Goal: Task Accomplishment & Management: Use online tool/utility

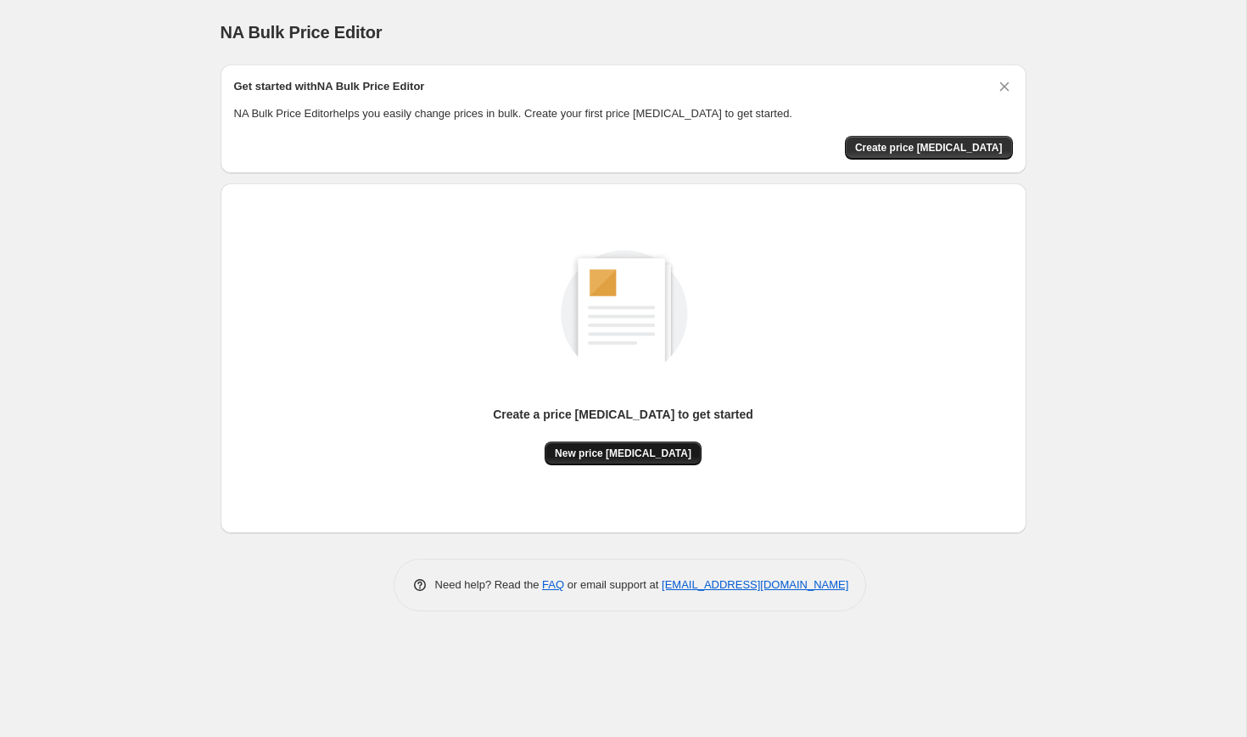
click at [597, 449] on span "New price change job" at bounding box center [623, 453] width 137 height 14
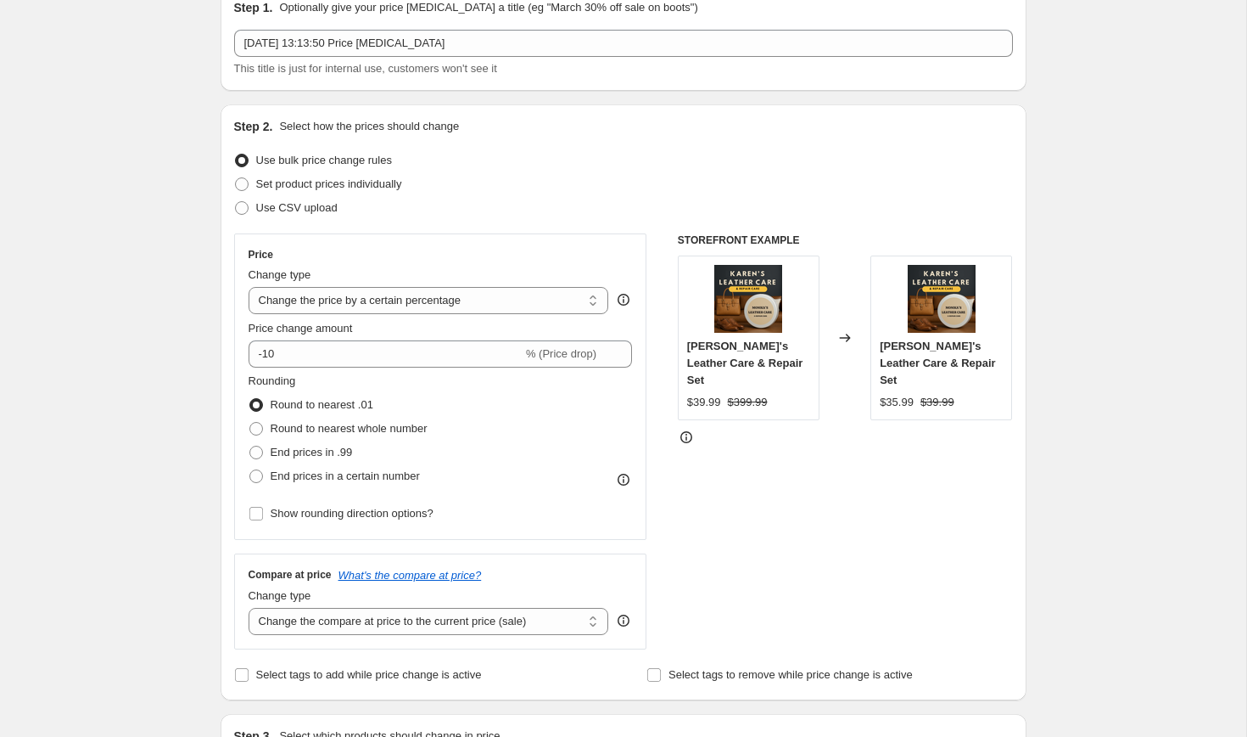
scroll to position [82, 0]
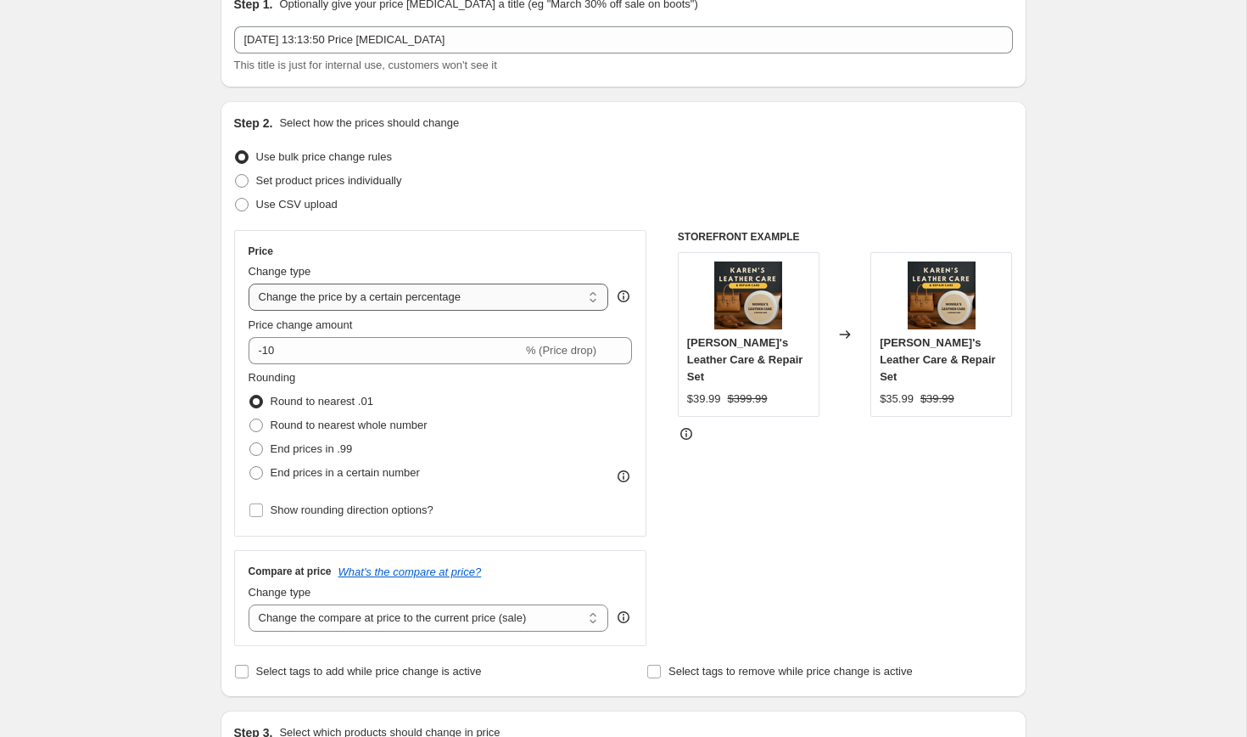
click at [334, 296] on select "Change the price to a certain amount Change the price by a certain amount Chang…" at bounding box center [429, 296] width 361 height 27
select select "by"
click at [249, 283] on select "Change the price to a certain amount Change the price by a certain amount Chang…" at bounding box center [429, 296] width 361 height 27
click at [230, 373] on div "Step 2. Select how the prices should change Use bulk price change rules Set pro…" at bounding box center [624, 399] width 806 height 596
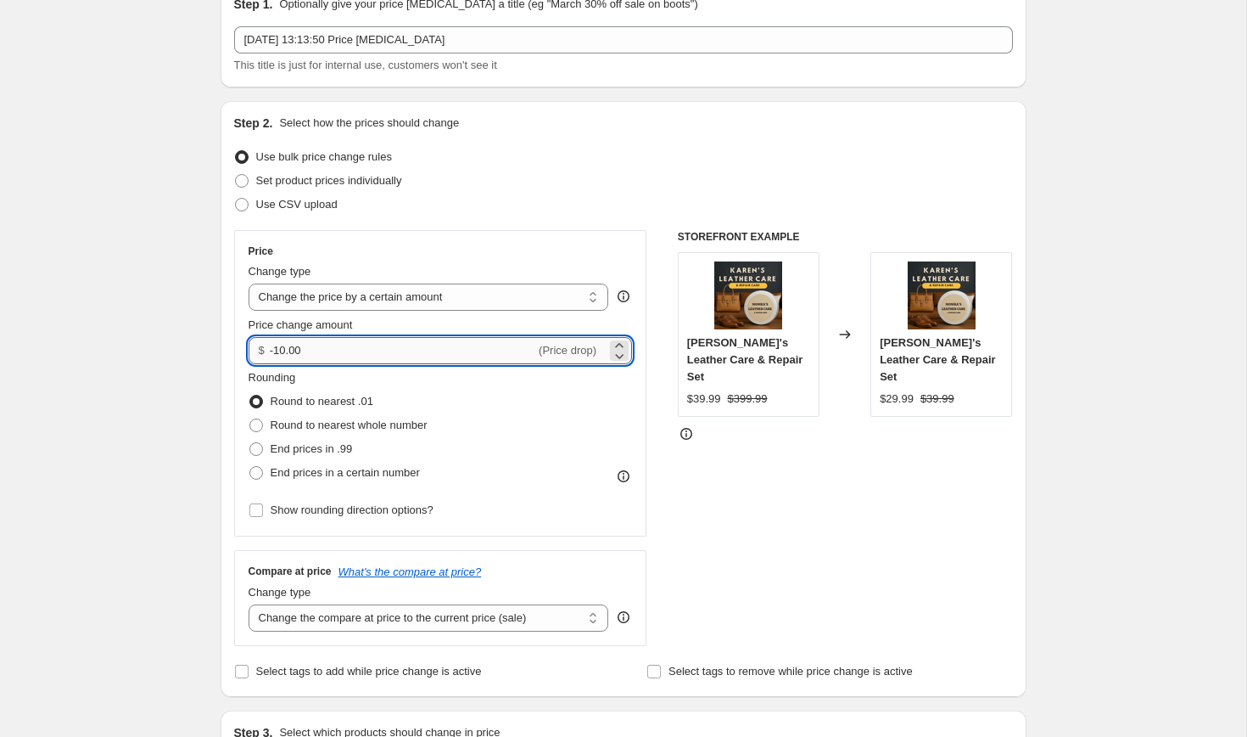
click at [332, 347] on input "-10.00" at bounding box center [403, 350] width 266 height 27
type input "-1"
type input "-10.00"
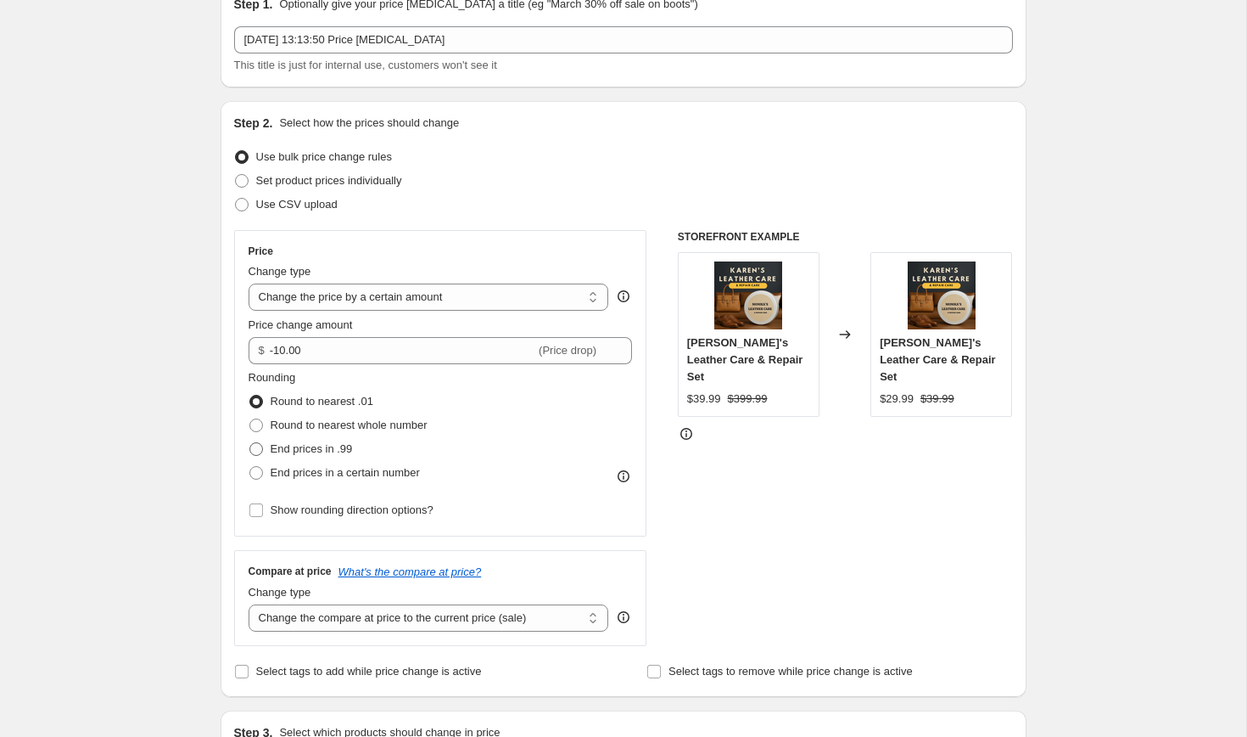
click at [262, 450] on span at bounding box center [256, 448] width 15 height 15
click at [250, 443] on input "End prices in .99" at bounding box center [249, 442] width 1 height 1
radio input "true"
click at [213, 413] on div "Step 1. Optionally give your price change job a title (eg "March 30% off sale o…" at bounding box center [617, 748] width 820 height 1558
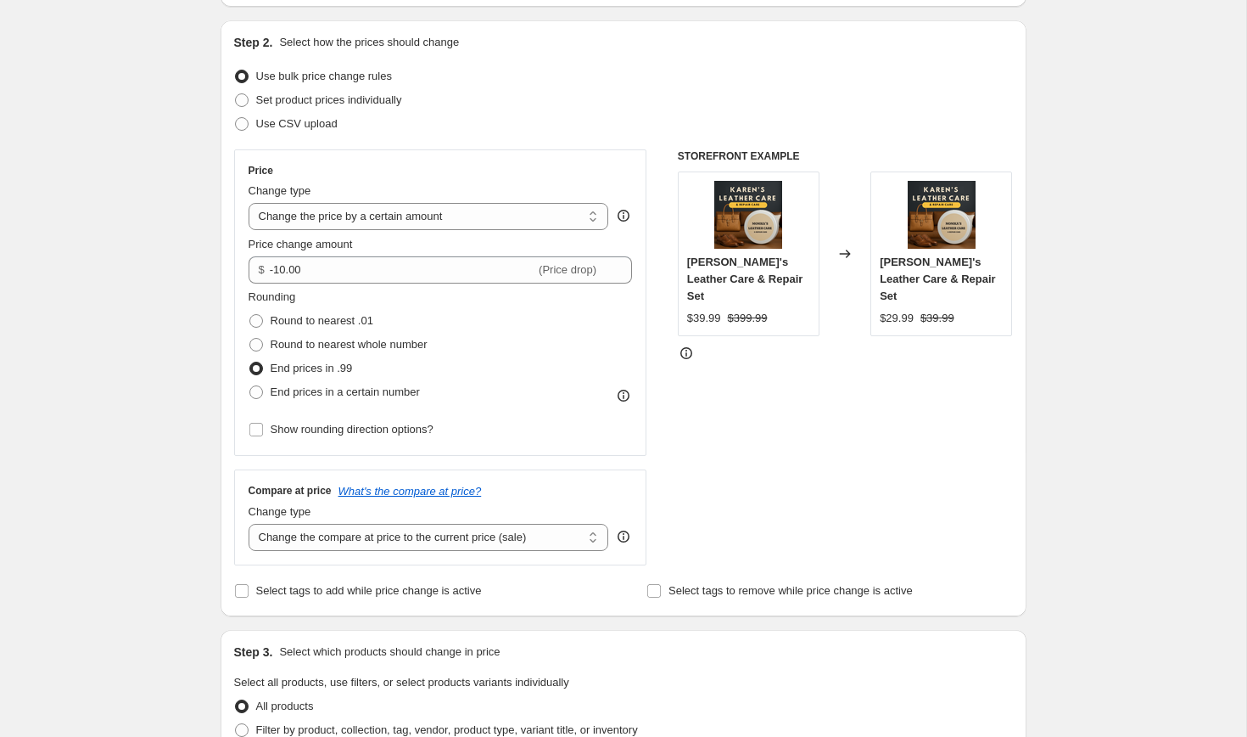
scroll to position [165, 0]
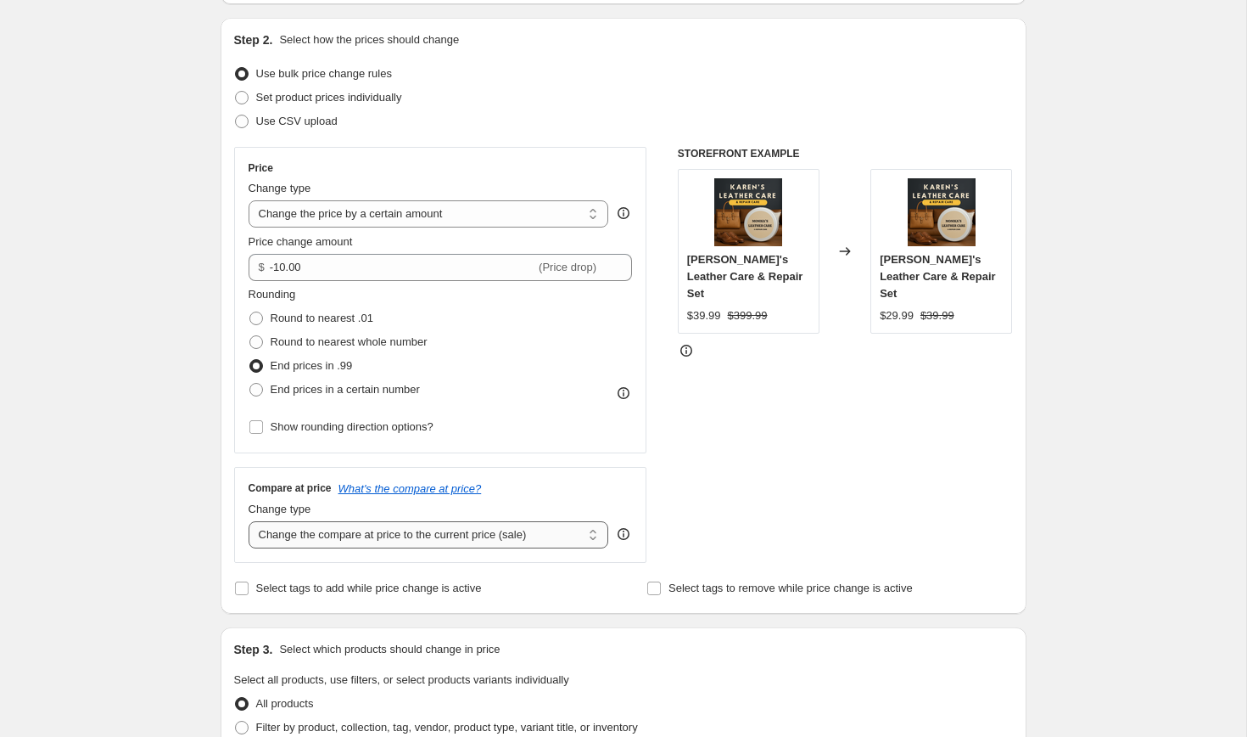
click at [349, 529] on select "Change the compare at price to the current price (sale) Change the compare at p…" at bounding box center [429, 534] width 361 height 27
select select "no_change"
click at [249, 521] on select "Change the compare at price to the current price (sale) Change the compare at p…" at bounding box center [429, 534] width 361 height 27
click at [212, 493] on div "Step 1. Optionally give your price change job a title (eg "March 30% off sale o…" at bounding box center [617, 664] width 820 height 1558
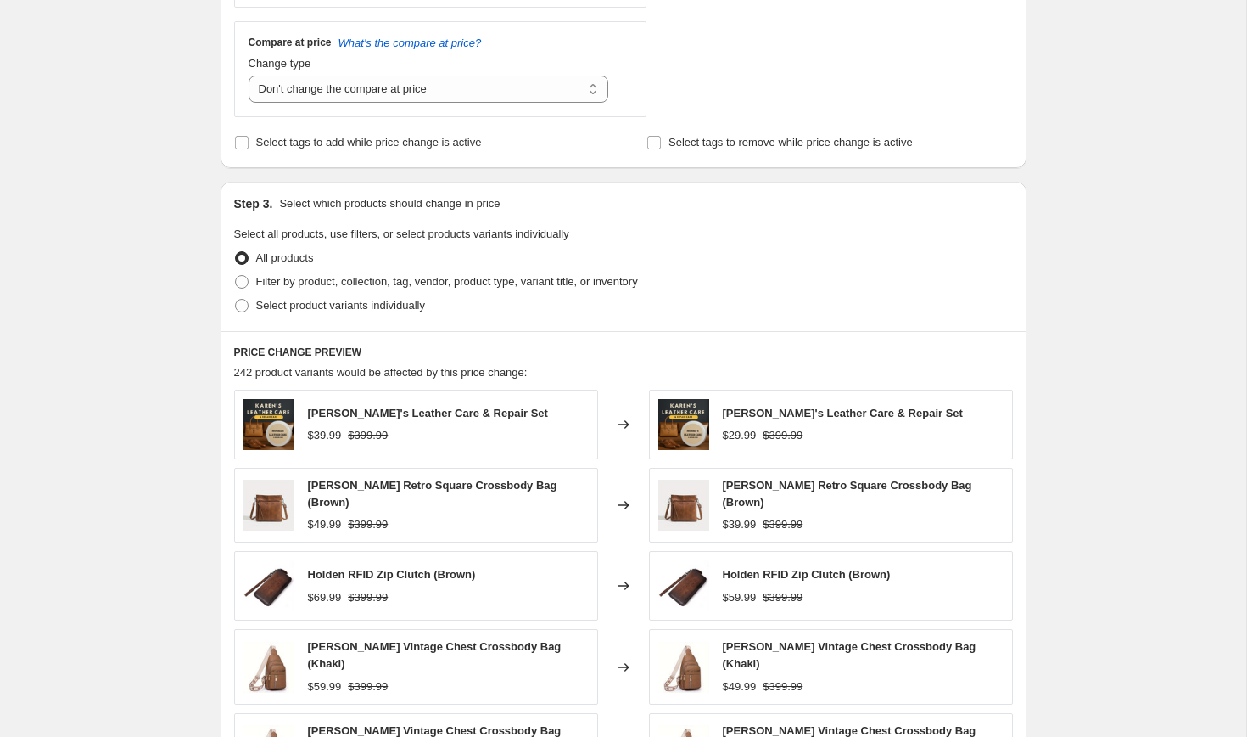
scroll to position [960, 0]
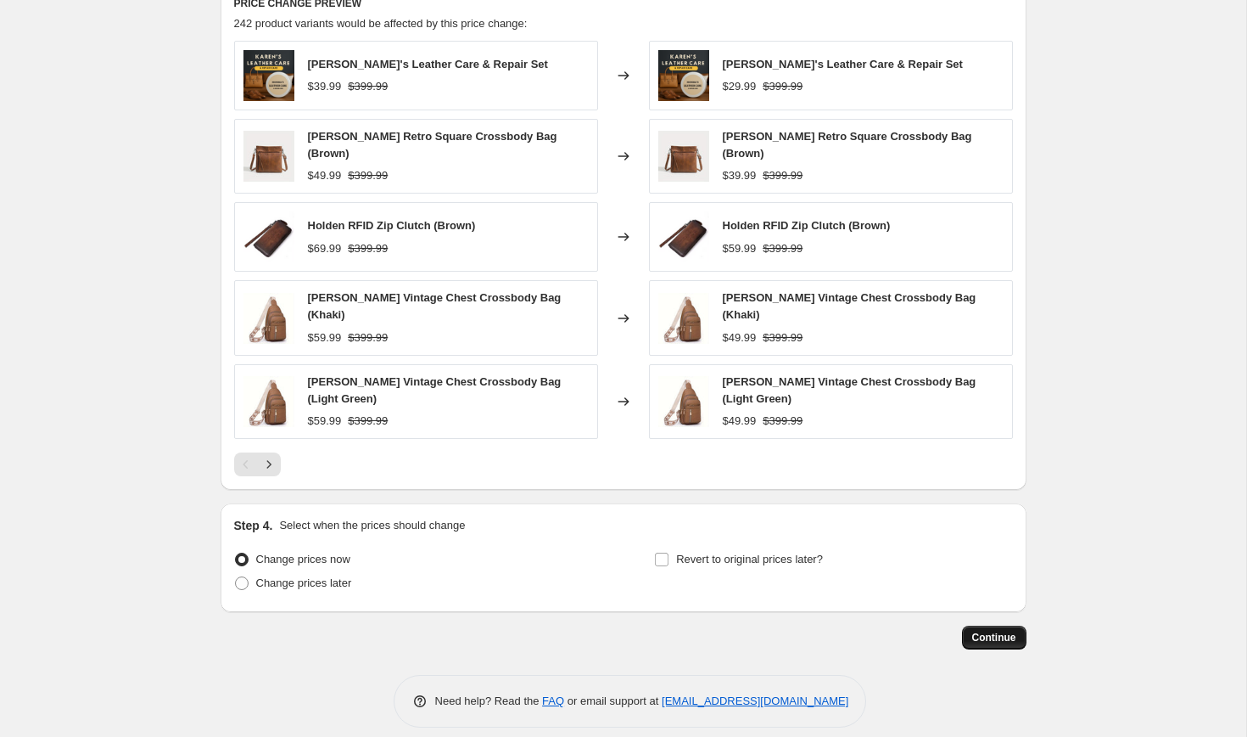
click at [1001, 631] on span "Continue" at bounding box center [995, 638] width 44 height 14
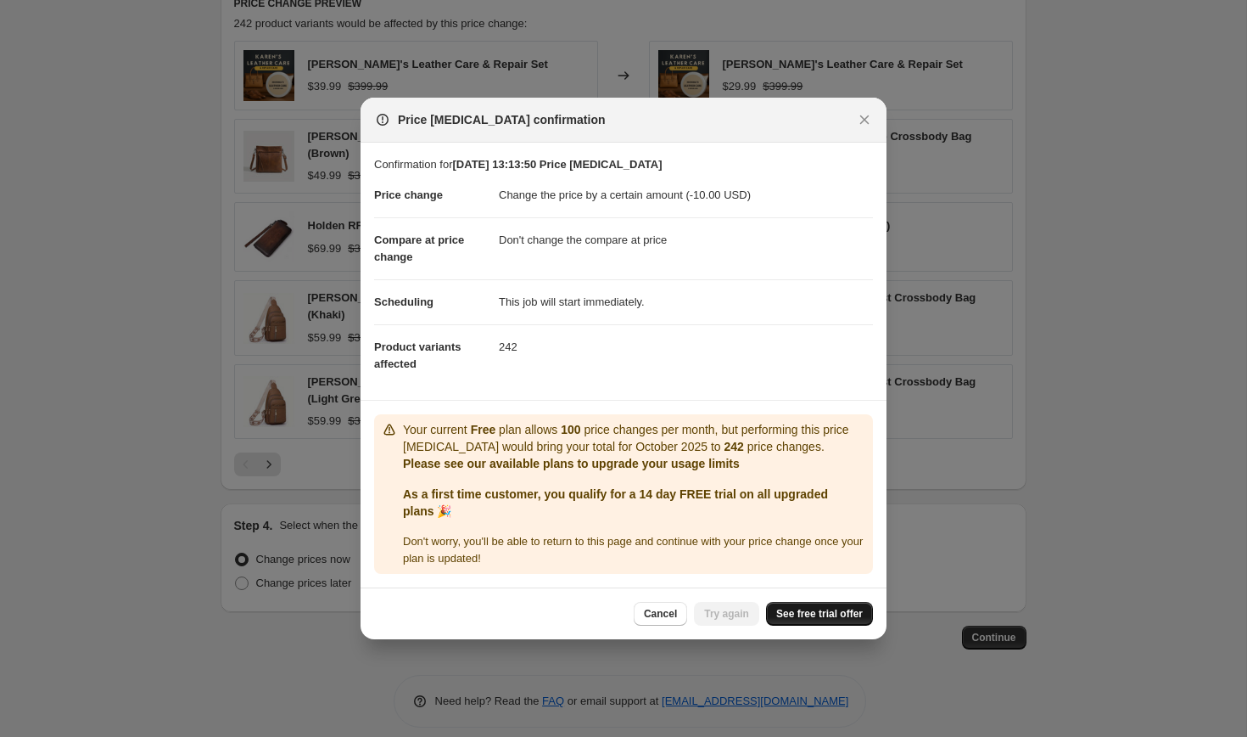
click at [799, 617] on span "See free trial offer" at bounding box center [819, 614] width 87 height 14
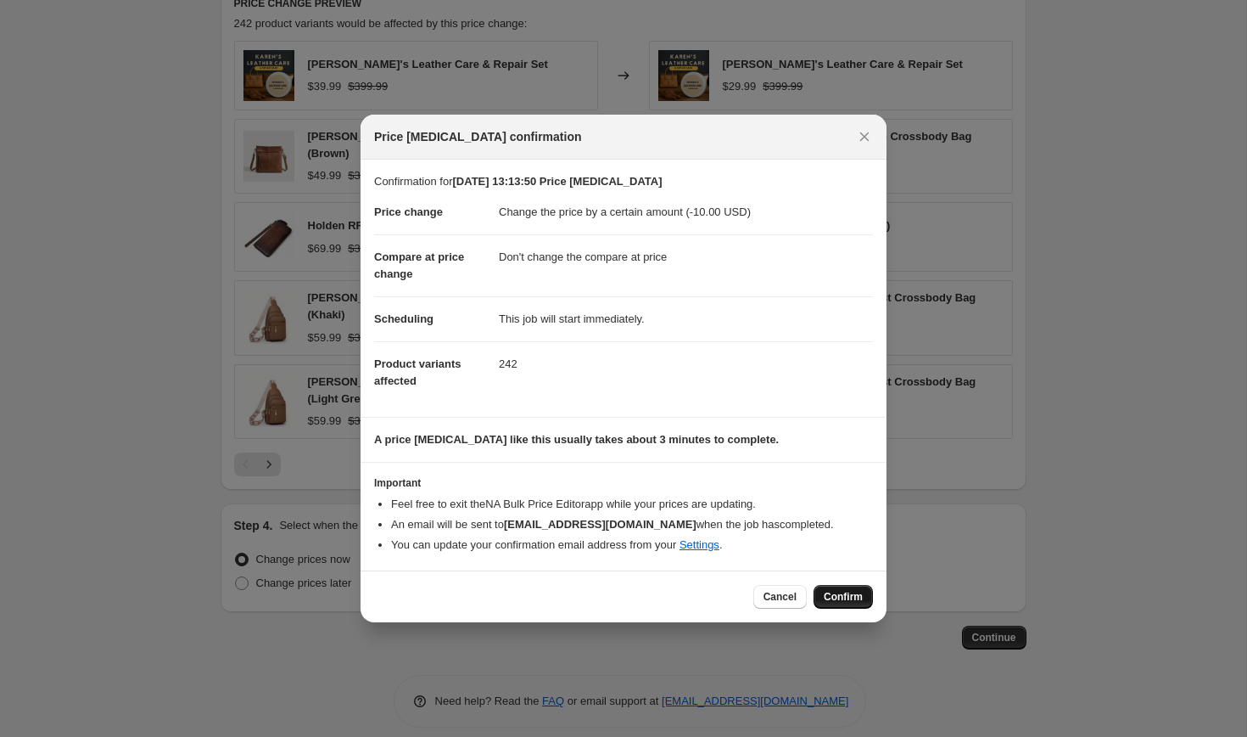
click at [837, 593] on span "Confirm" at bounding box center [843, 597] width 39 height 14
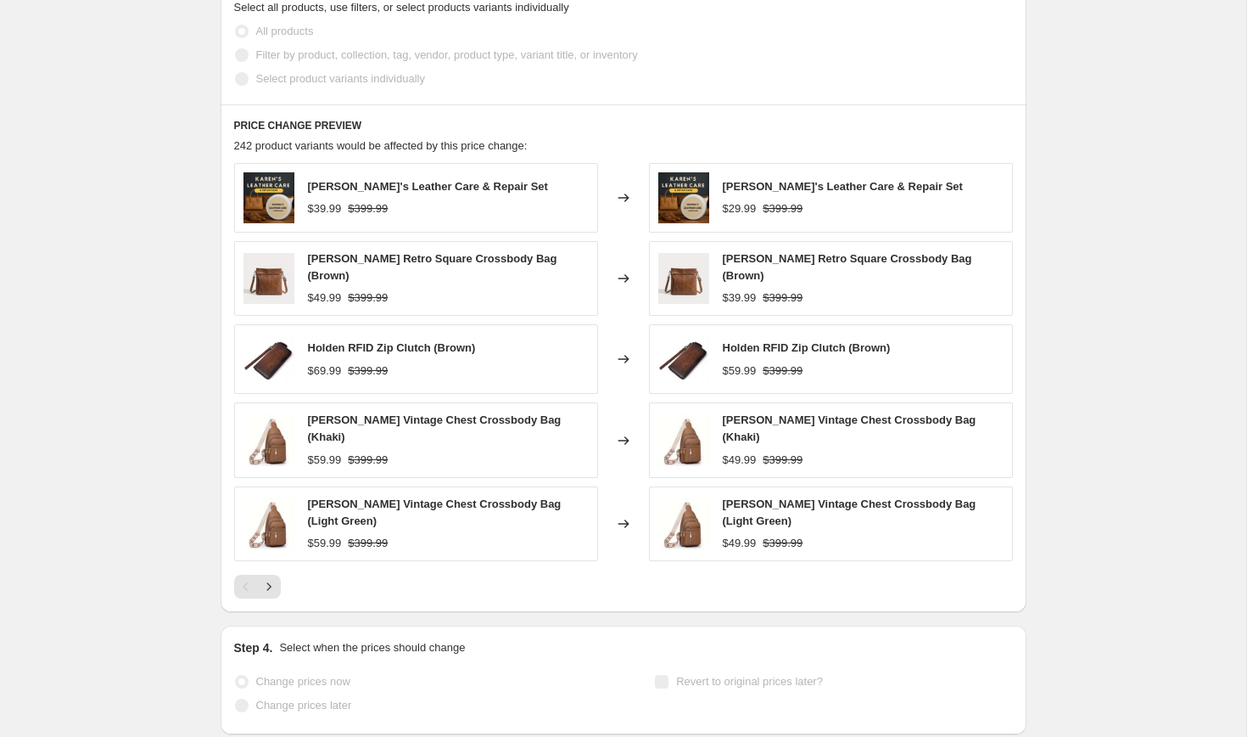
scroll to position [1004, 0]
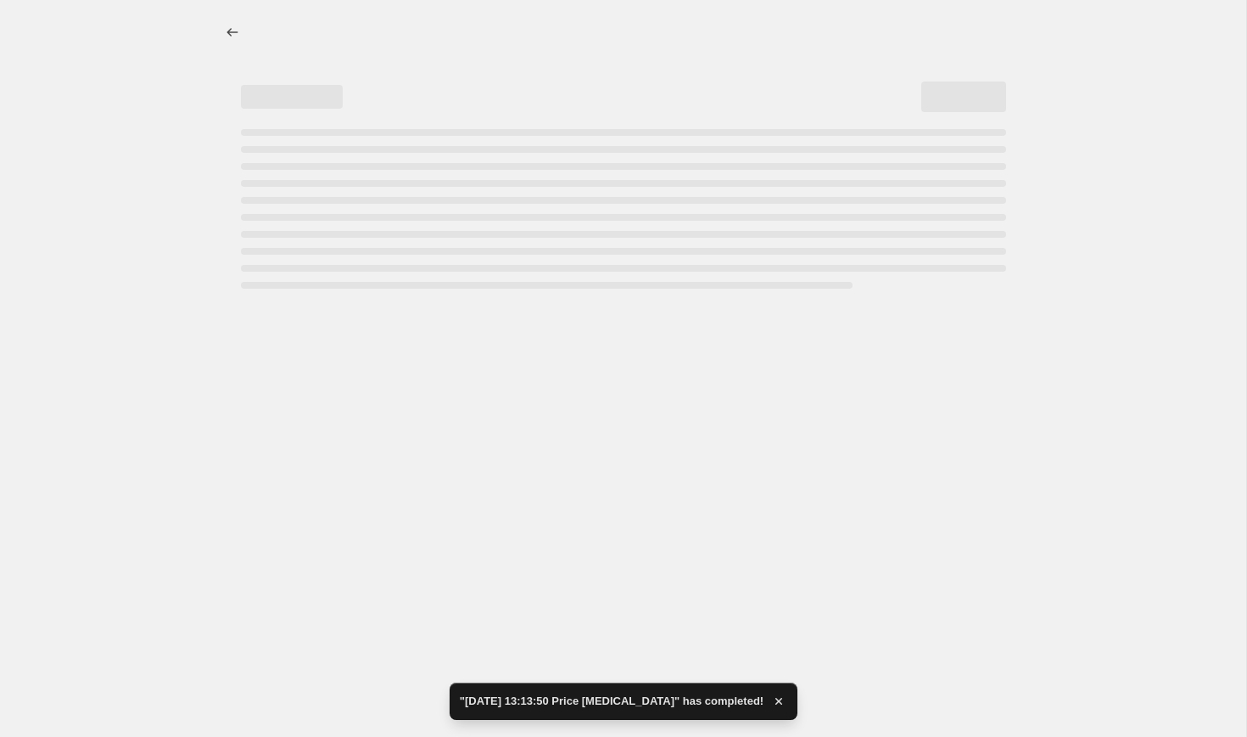
select select "by"
select select "no_change"
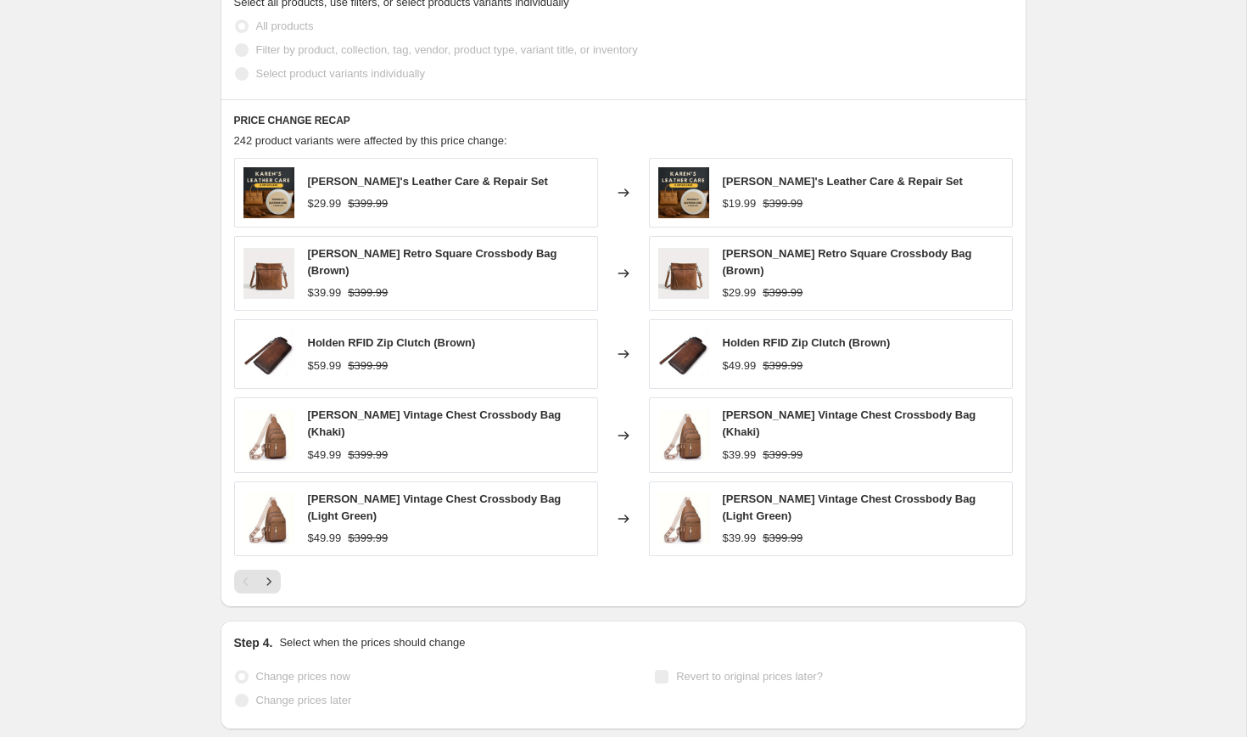
scroll to position [0, 0]
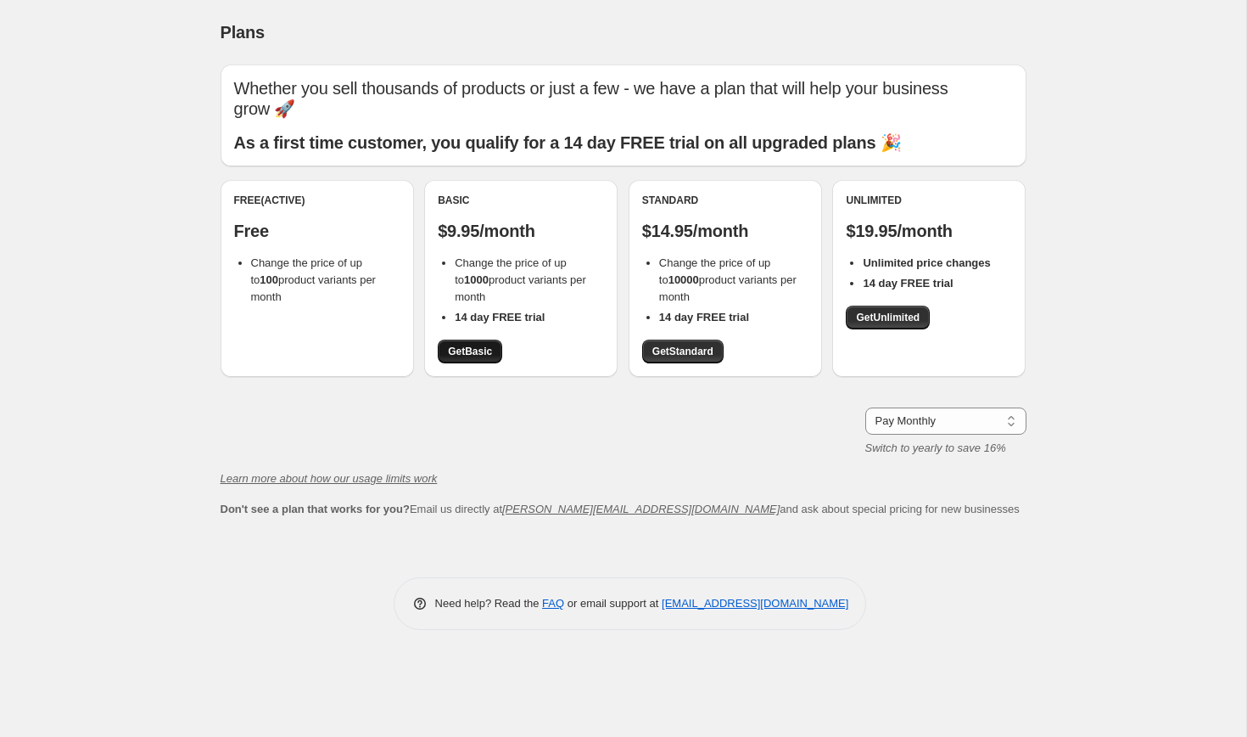
click at [488, 345] on span "Get Basic" at bounding box center [470, 352] width 44 height 14
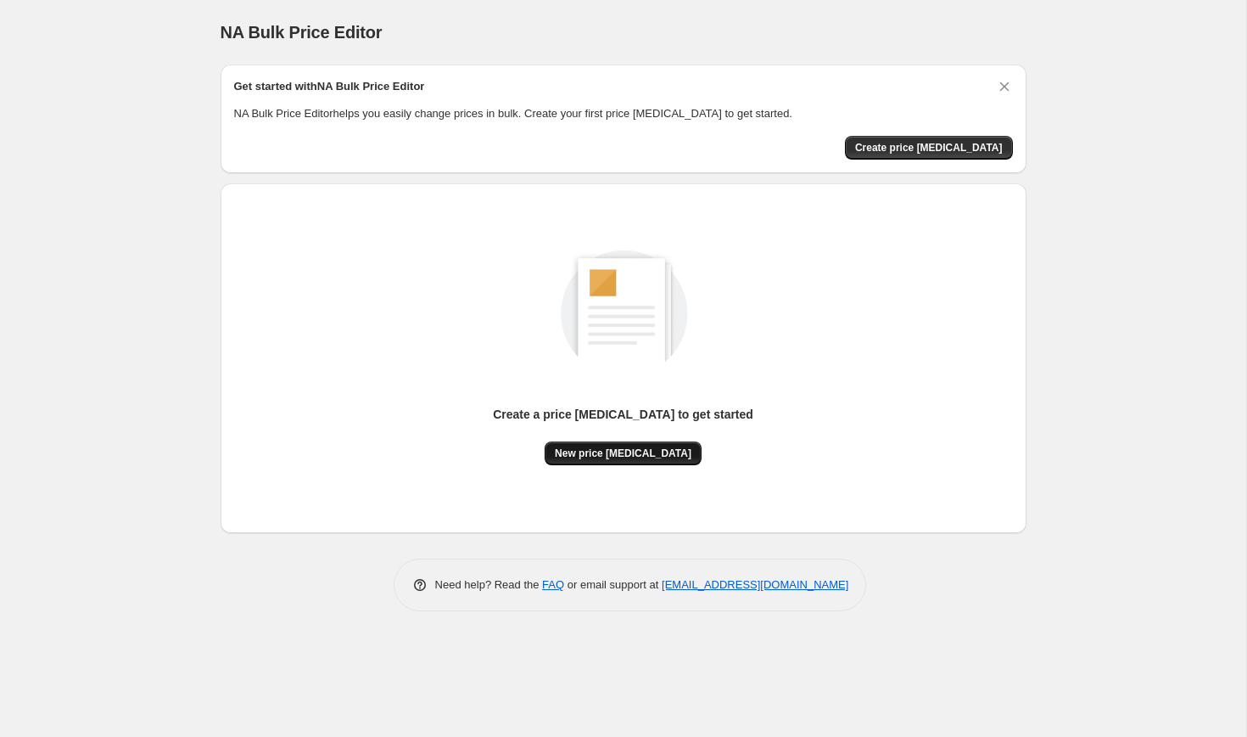
click at [609, 446] on button "New price [MEDICAL_DATA]" at bounding box center [623, 453] width 157 height 24
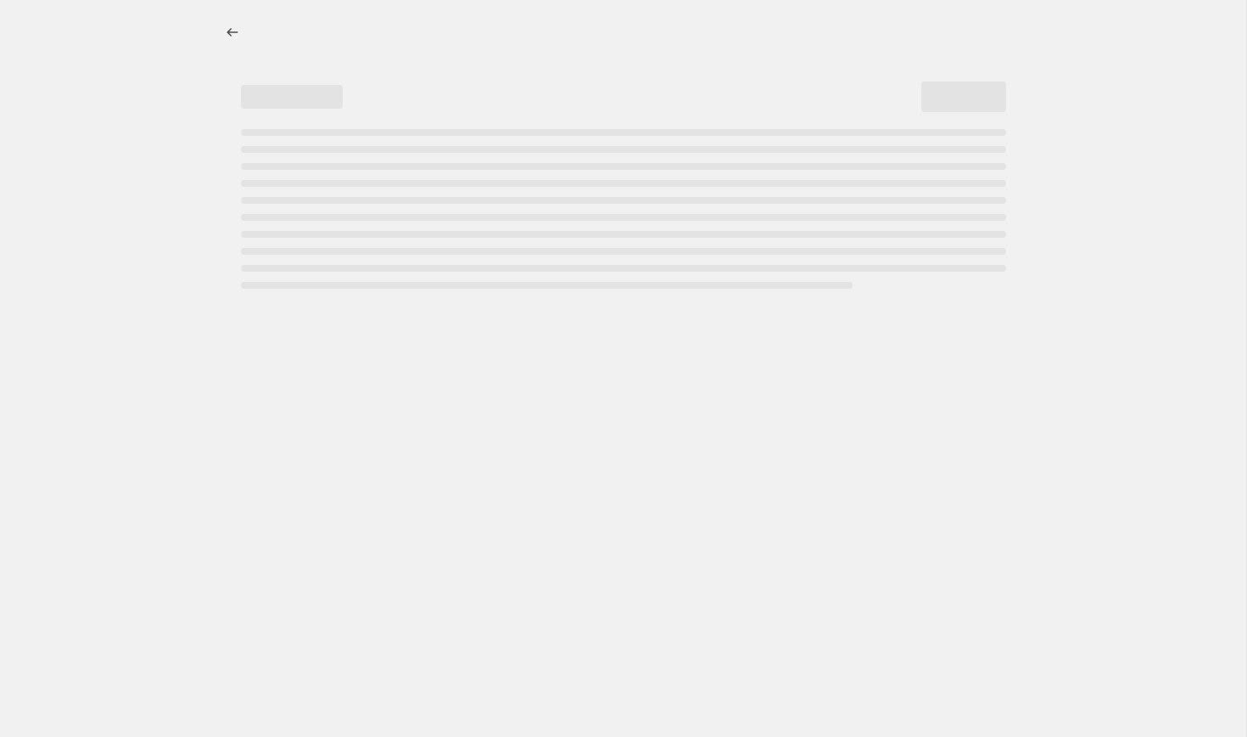
select select "percentage"
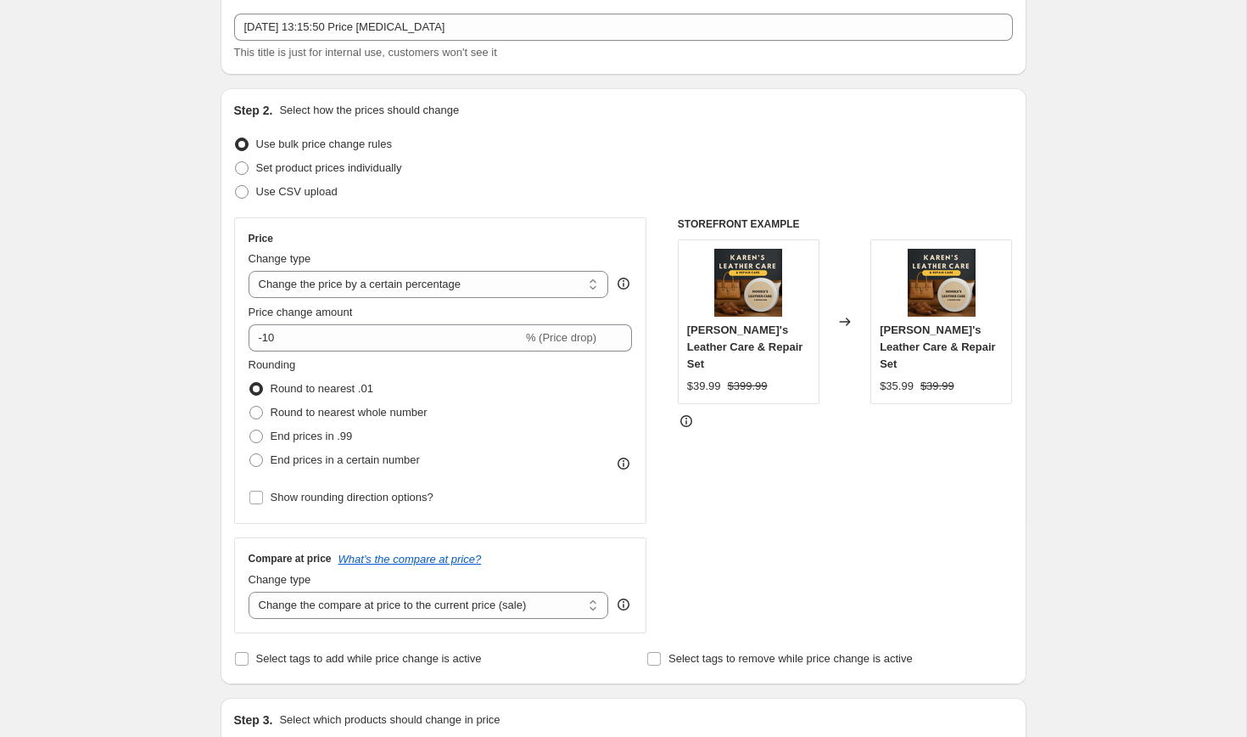
scroll to position [104, 0]
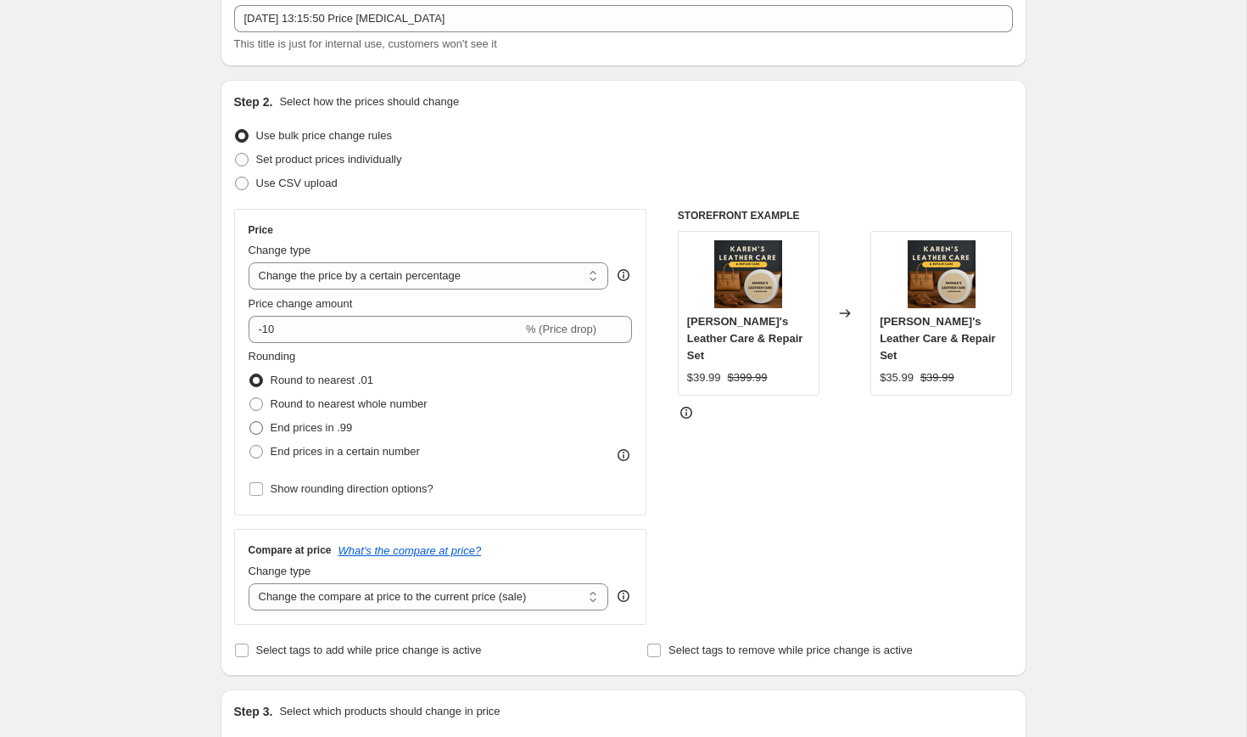
click at [329, 425] on span "End prices in .99" at bounding box center [312, 427] width 82 height 13
click at [250, 422] on input "End prices in .99" at bounding box center [249, 421] width 1 height 1
radio input "true"
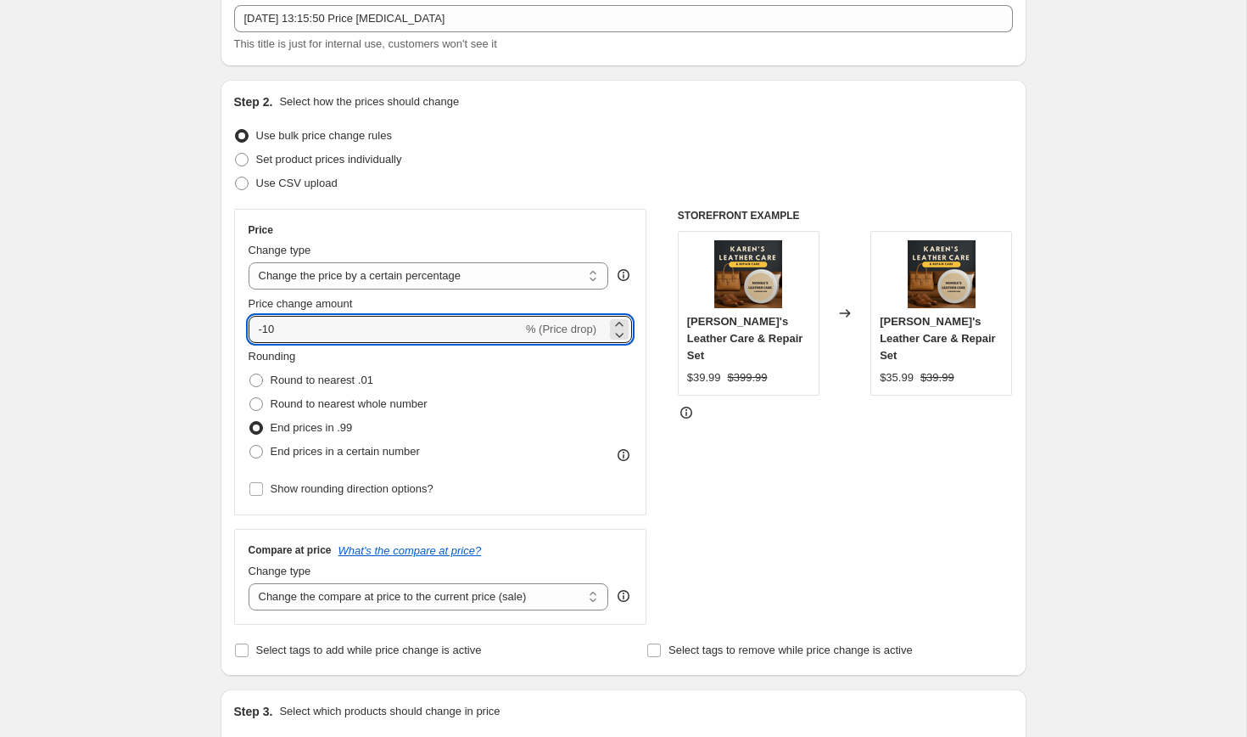
drag, startPoint x: 324, startPoint y: 328, endPoint x: 217, endPoint y: 324, distance: 107.0
click at [217, 324] on div "Step 1. Optionally give your price [MEDICAL_DATA] a title (eg "March 30% off sa…" at bounding box center [617, 726] width 820 height 1558
type input "10"
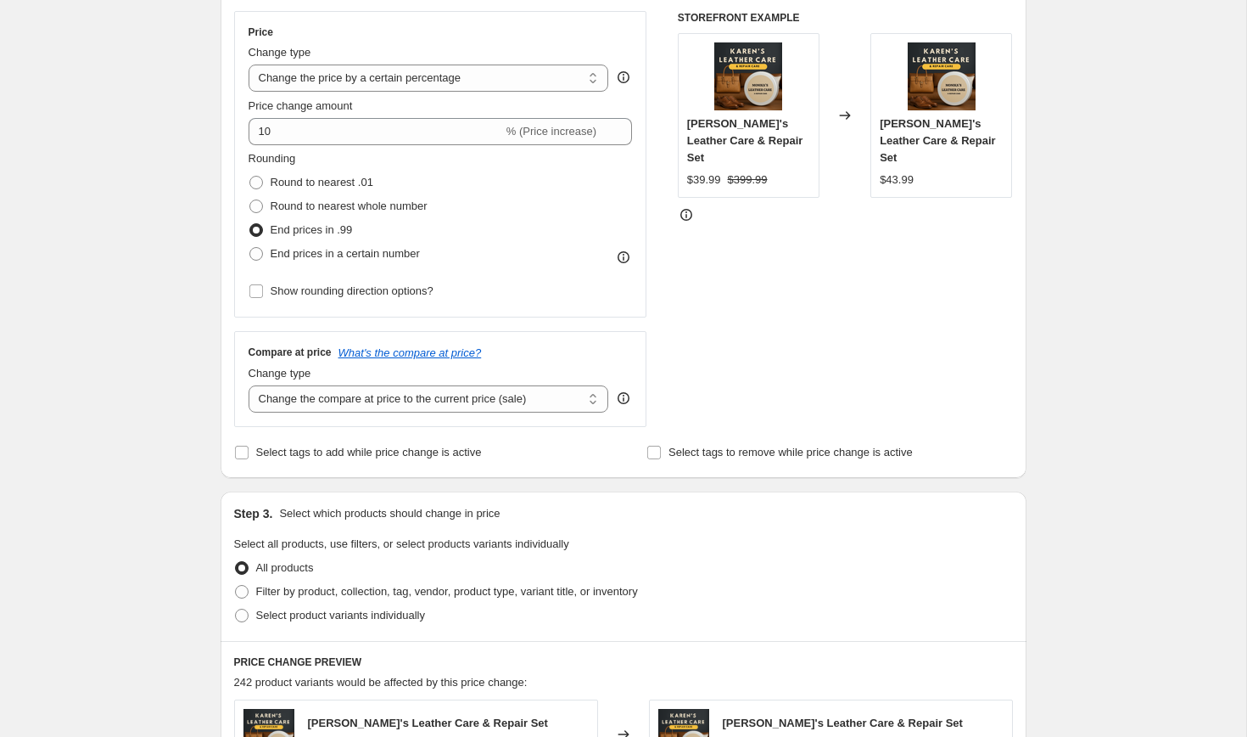
scroll to position [325, 0]
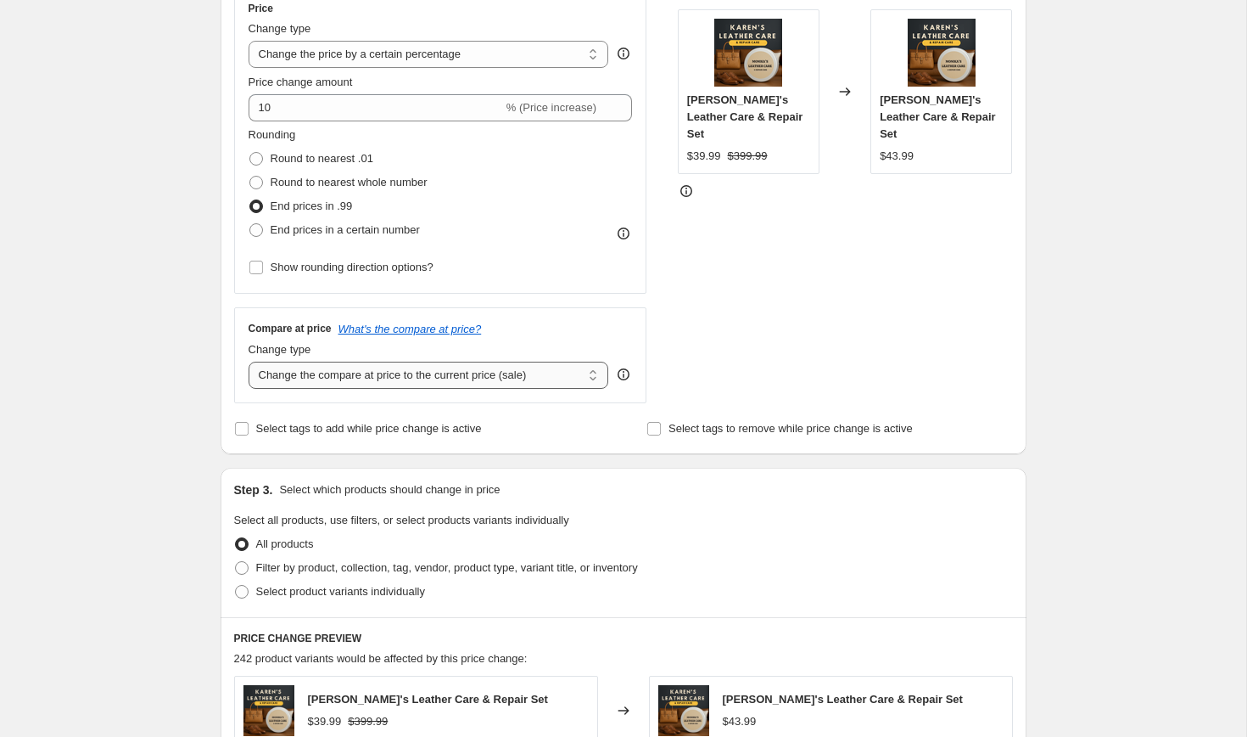
click at [311, 378] on select "Change the compare at price to the current price (sale) Change the compare at p…" at bounding box center [429, 375] width 361 height 27
click at [249, 362] on select "Change the compare at price to the current price (sale) Change the compare at p…" at bounding box center [429, 375] width 361 height 27
click at [372, 375] on select "Change the compare at price to the current price (sale) Change the compare at p…" at bounding box center [429, 375] width 361 height 27
select select "no_change"
click at [249, 362] on select "Change the compare at price to the current price (sale) Change the compare at p…" at bounding box center [429, 375] width 361 height 27
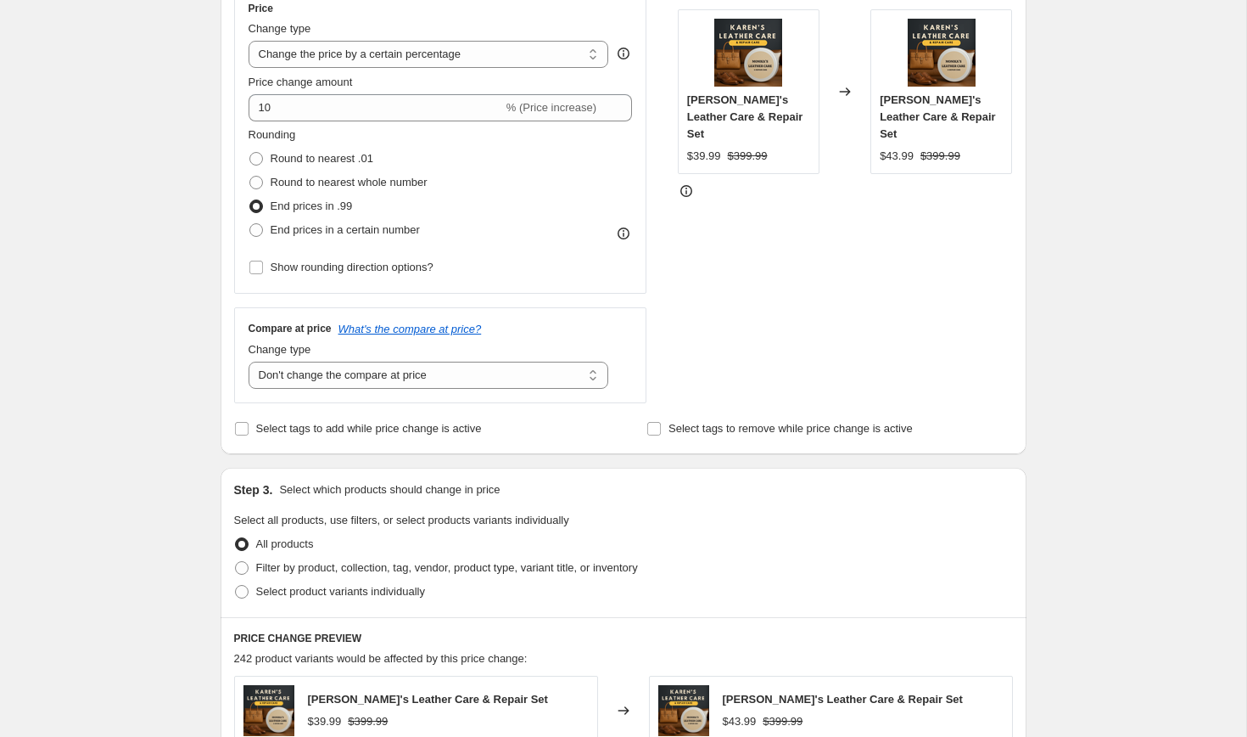
click at [204, 384] on div "Create new price [MEDICAL_DATA]. This page is ready Create new price [MEDICAL_D…" at bounding box center [623, 531] width 847 height 1713
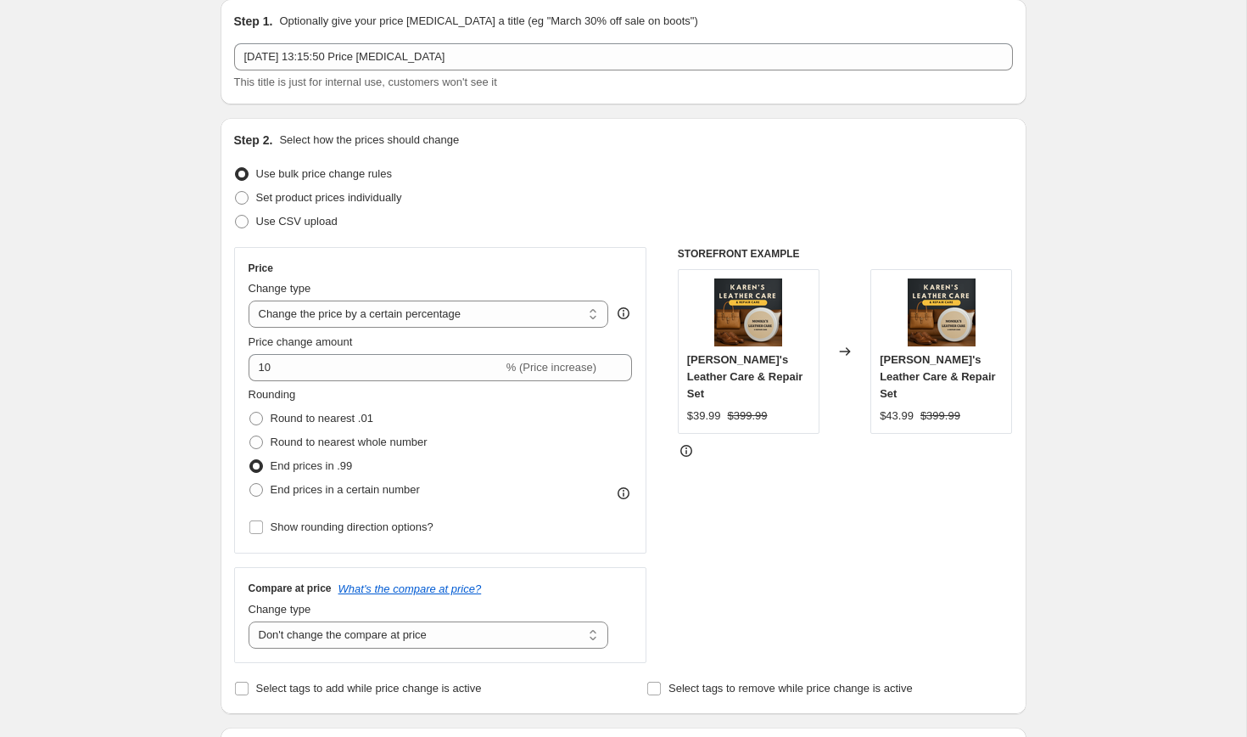
scroll to position [0, 0]
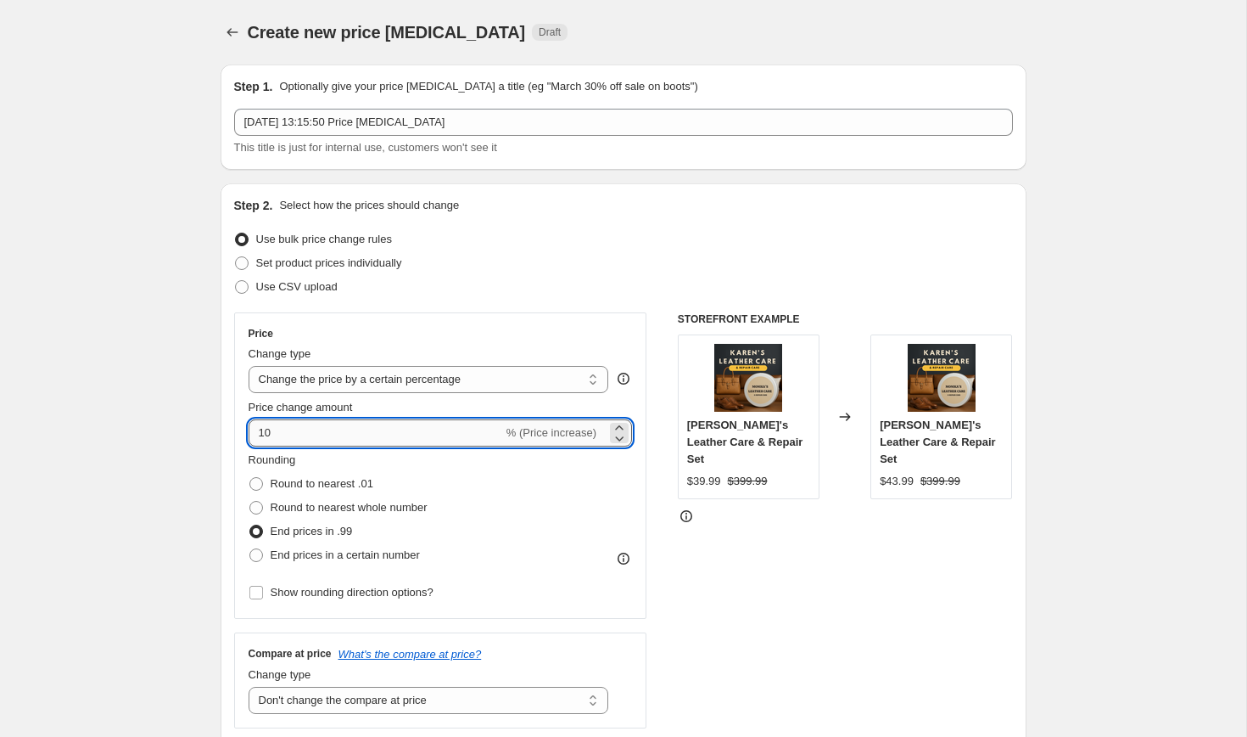
click at [409, 430] on input "10" at bounding box center [376, 432] width 255 height 27
click at [466, 377] on select "Change the price to a certain amount Change the price by a certain amount Chang…" at bounding box center [429, 379] width 361 height 27
select select "by"
click at [249, 366] on select "Change the price to a certain amount Change the price by a certain amount Chang…" at bounding box center [429, 379] width 361 height 27
type input "-10.00"
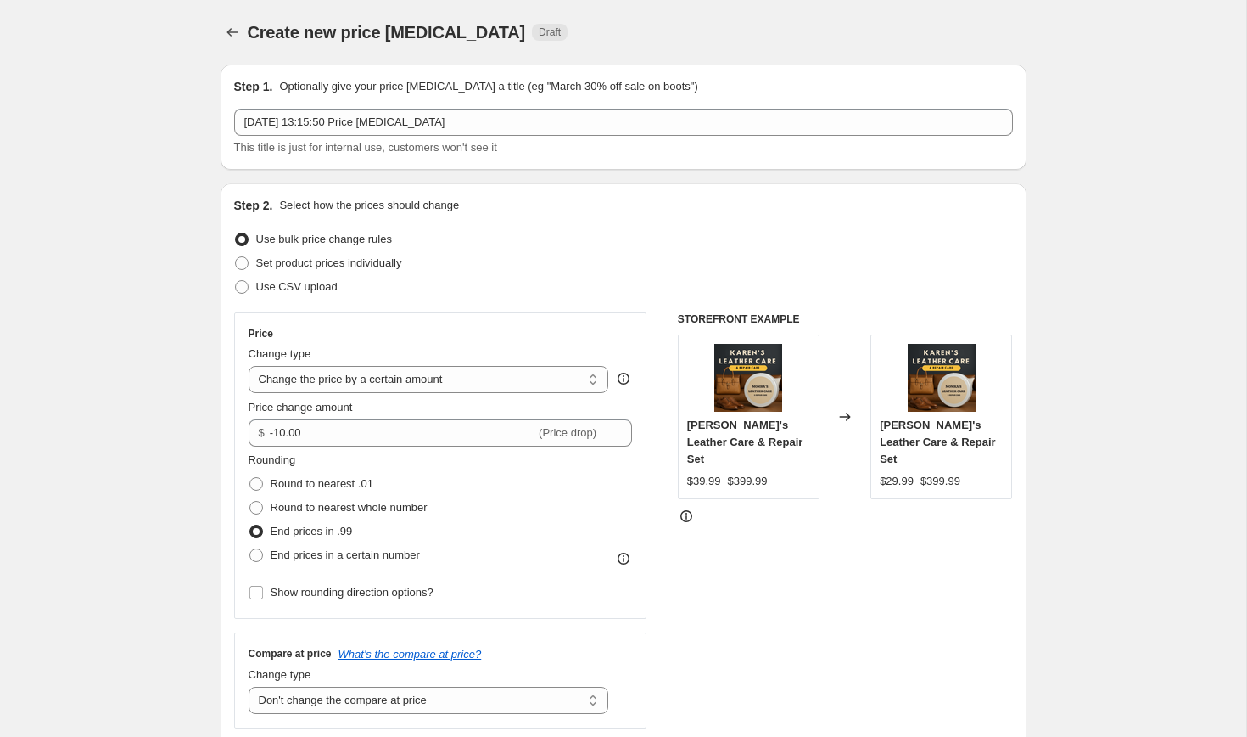
click at [407, 462] on fieldset "Rounding Round to nearest .01 Round to nearest whole number End prices in .99 E…" at bounding box center [338, 508] width 179 height 115
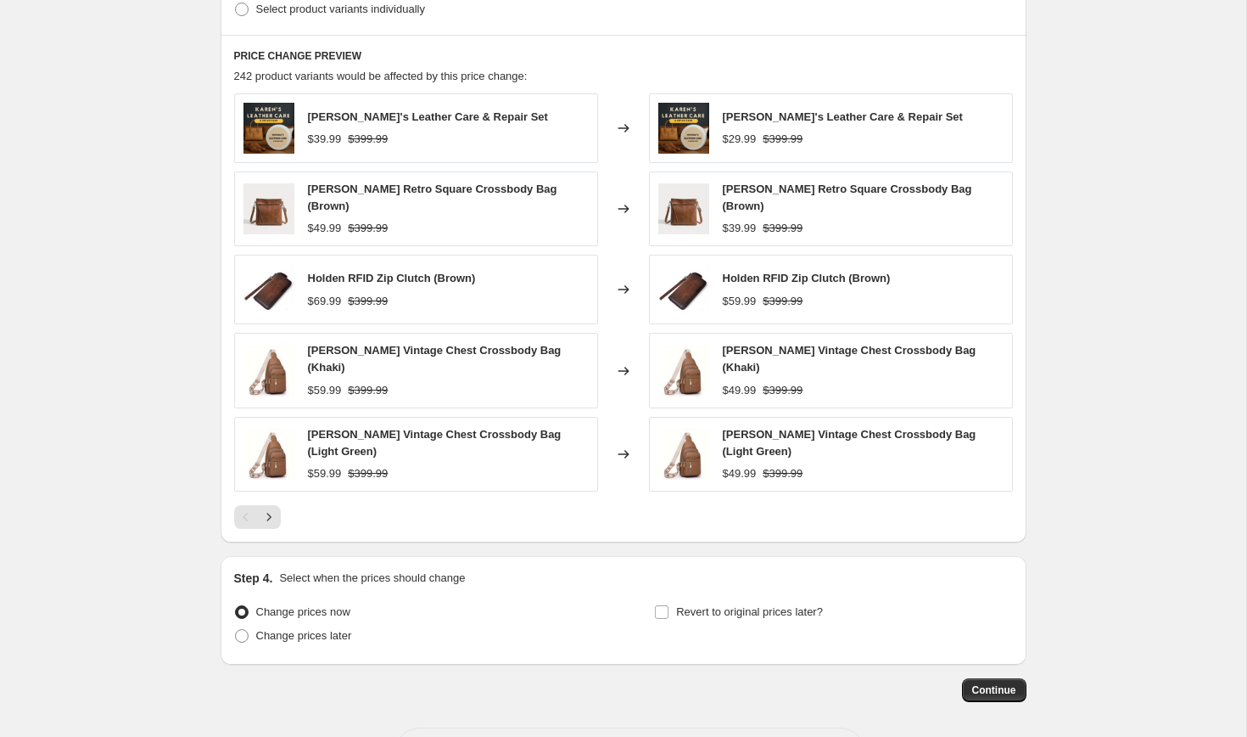
scroll to position [958, 0]
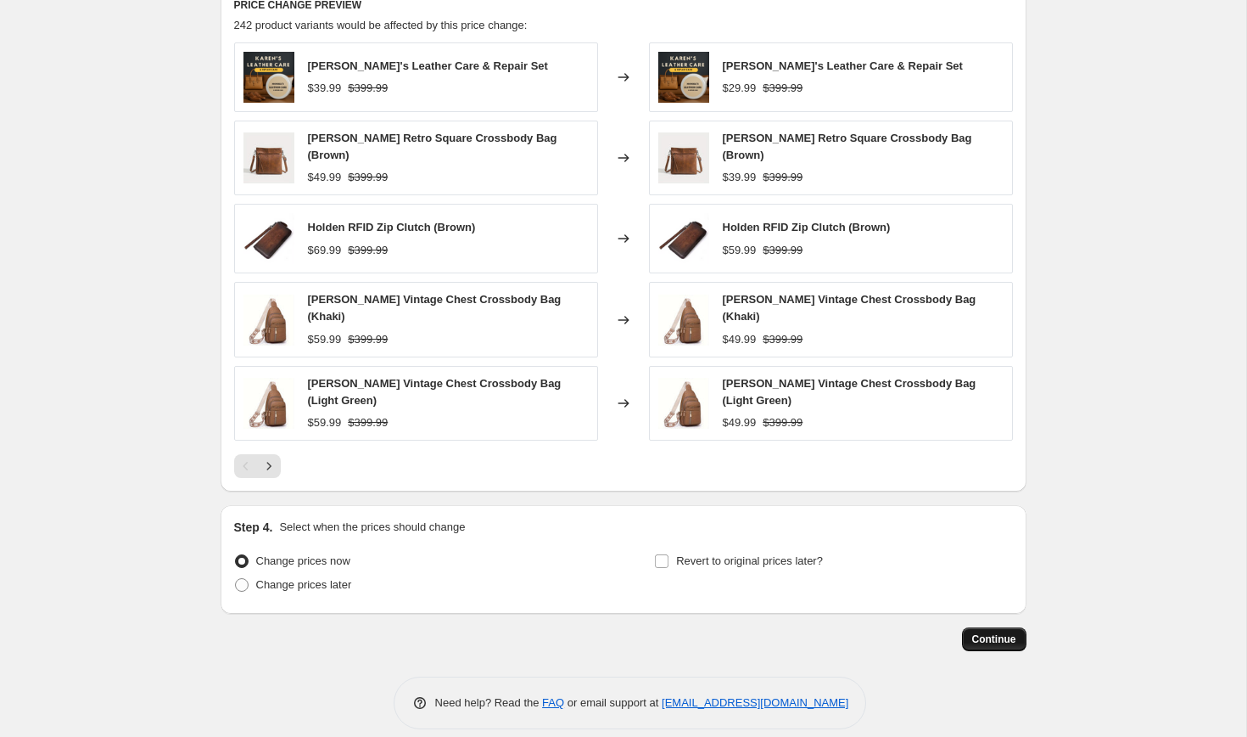
click at [985, 632] on span "Continue" at bounding box center [995, 639] width 44 height 14
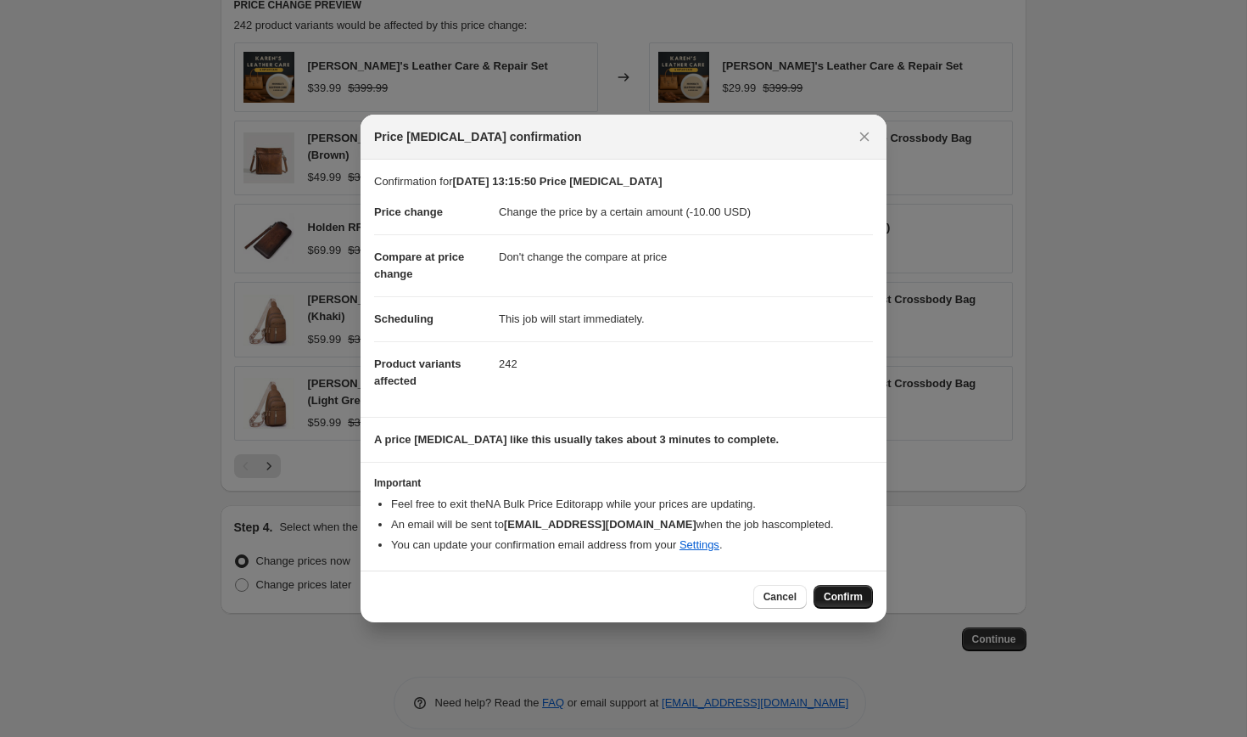
click at [859, 595] on span "Confirm" at bounding box center [843, 597] width 39 height 14
